Goal: Information Seeking & Learning: Check status

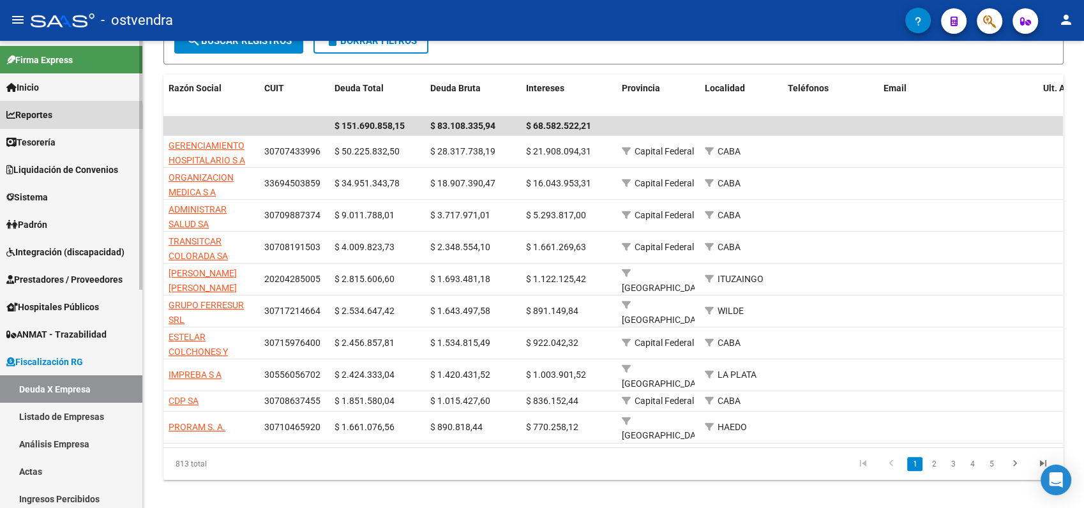
click at [40, 117] on span "Reportes" at bounding box center [29, 115] width 46 height 14
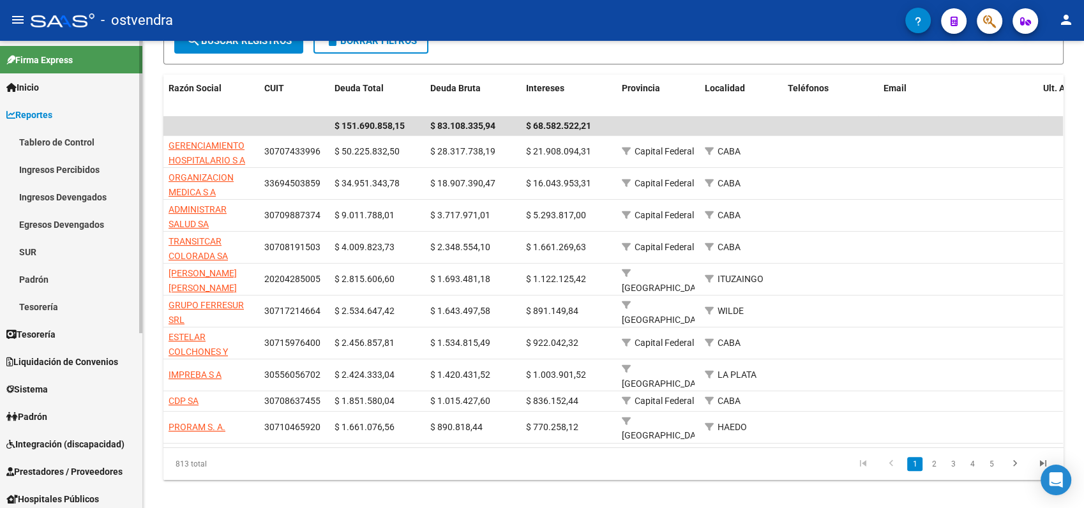
click at [48, 196] on link "Ingresos Devengados" at bounding box center [71, 196] width 142 height 27
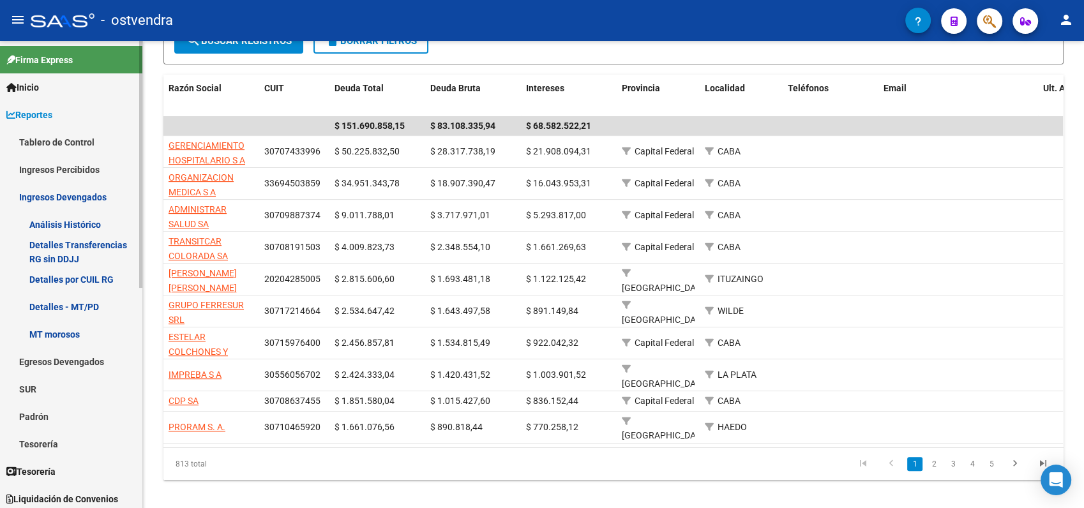
click at [51, 219] on link "Análisis Histórico" at bounding box center [71, 224] width 142 height 27
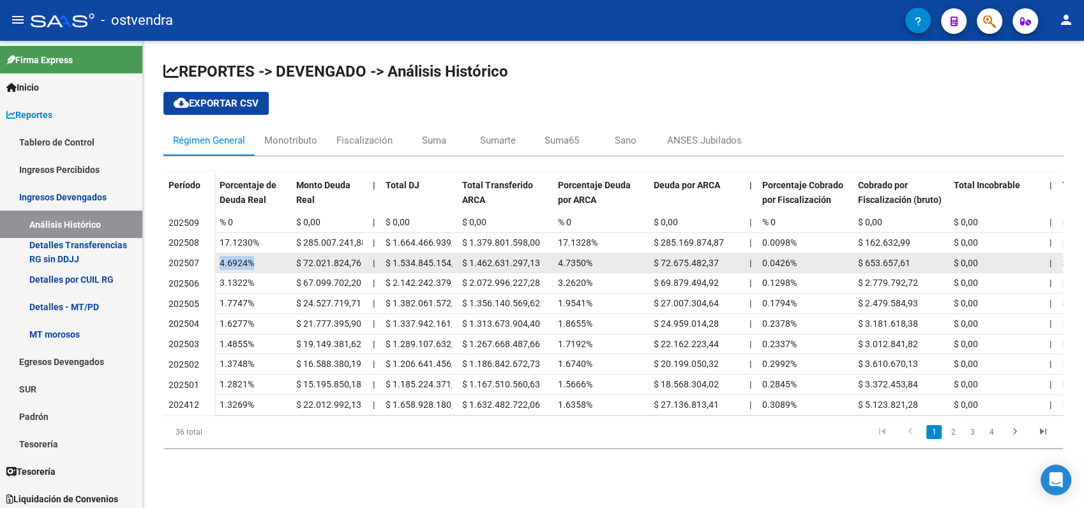
drag, startPoint x: 217, startPoint y: 262, endPoint x: 269, endPoint y: 267, distance: 52.6
click at [269, 267] on datatable-body-cell "4.6924%" at bounding box center [252, 263] width 77 height 20
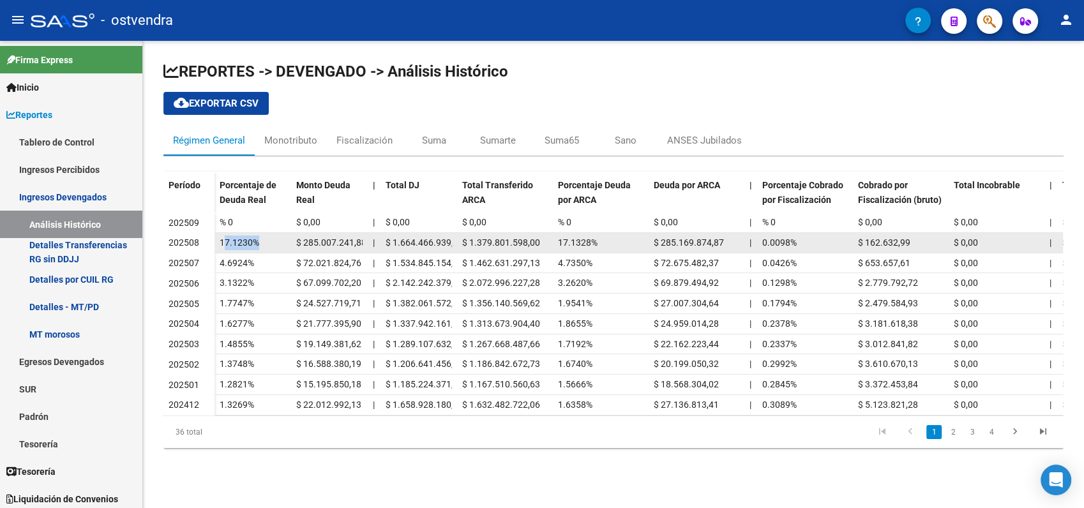
drag, startPoint x: 269, startPoint y: 267, endPoint x: 284, endPoint y: 246, distance: 25.2
click at [284, 246] on div "17.1230%" at bounding box center [253, 243] width 66 height 15
drag, startPoint x: 284, startPoint y: 246, endPoint x: 216, endPoint y: 241, distance: 68.5
click at [216, 241] on datatable-body-cell "17.1230%" at bounding box center [252, 243] width 77 height 20
drag, startPoint x: 218, startPoint y: 241, endPoint x: 265, endPoint y: 244, distance: 47.3
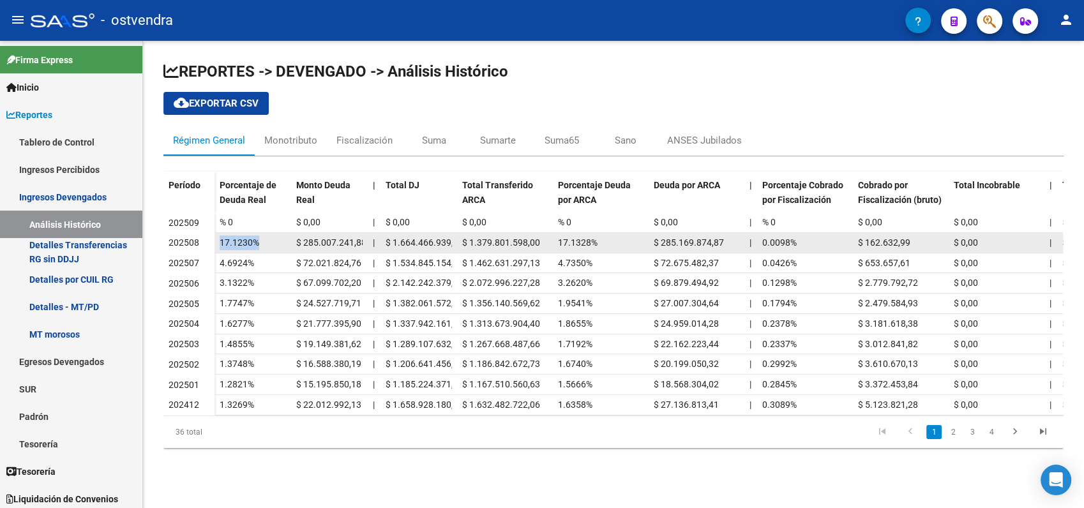
click at [265, 244] on datatable-body-cell "17.1230%" at bounding box center [252, 243] width 77 height 20
